Goal: Use online tool/utility: Utilize a website feature to perform a specific function

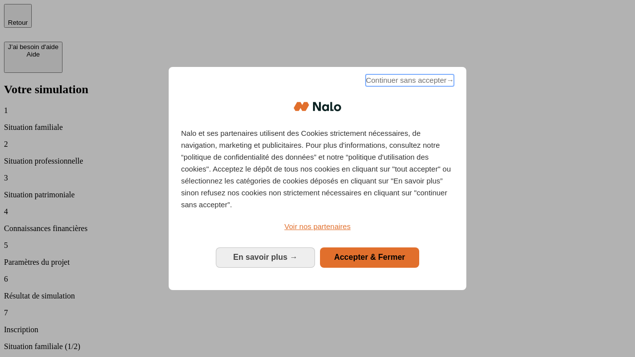
click at [409, 82] on span "Continuer sans accepter →" at bounding box center [410, 80] width 88 height 12
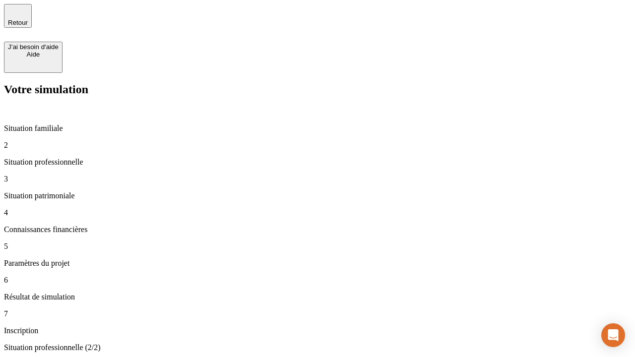
type input "30 000"
type input "40 000"
